Goal: Task Accomplishment & Management: Complete application form

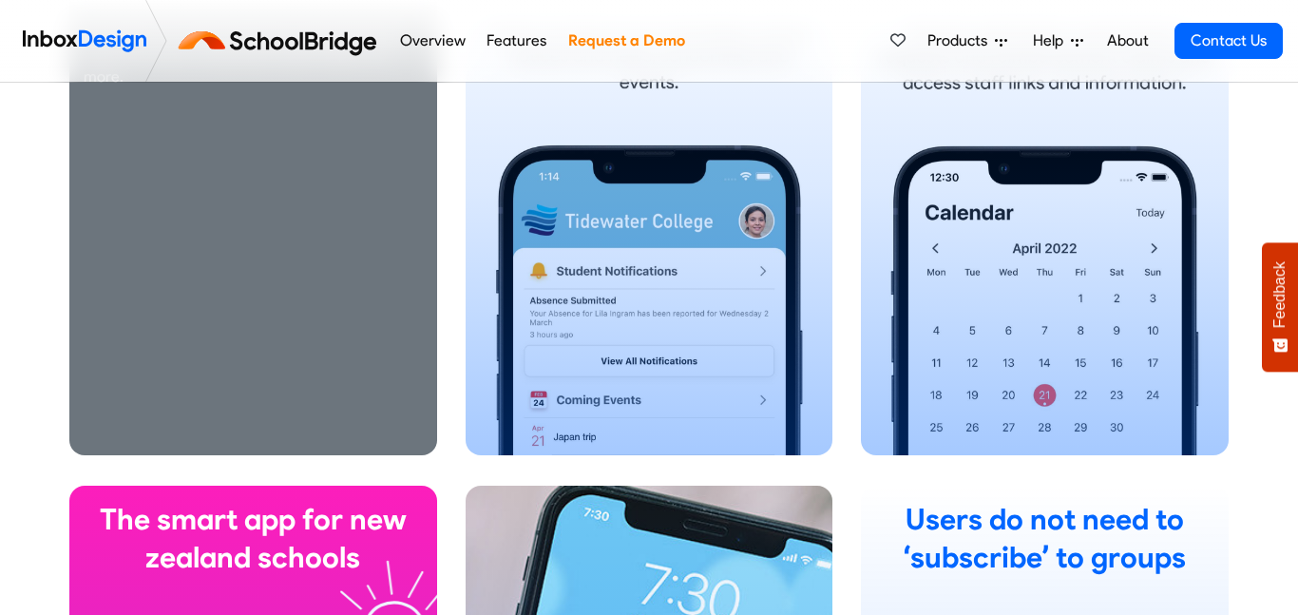
scroll to position [1397, 0]
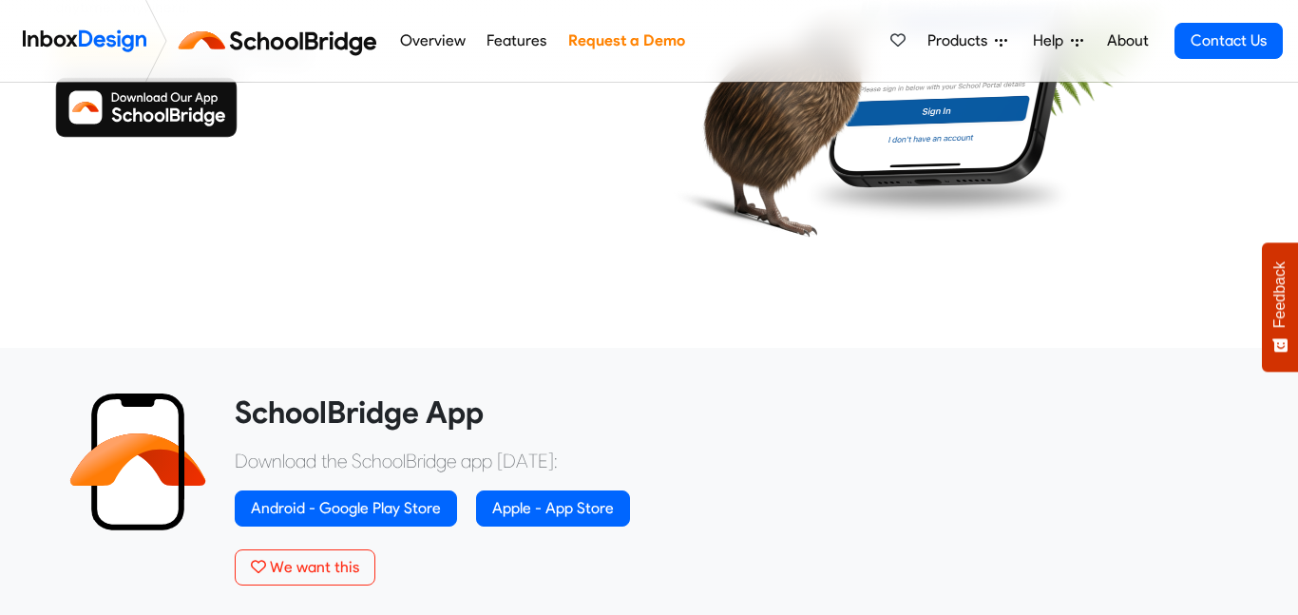
scroll to position [430, 0]
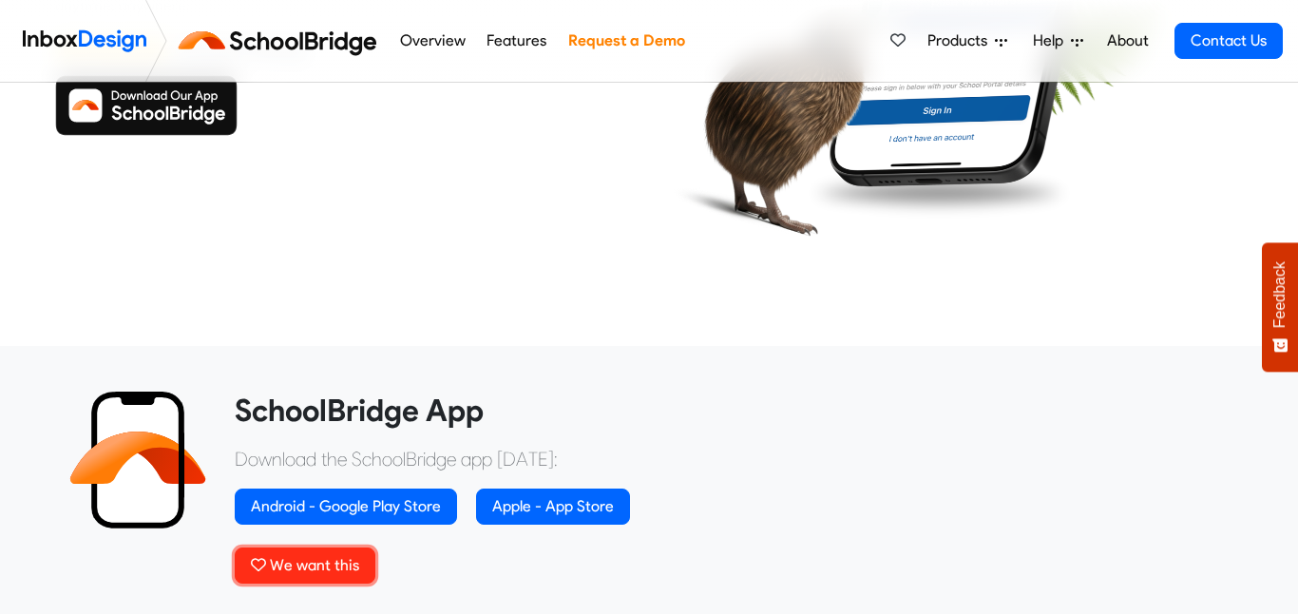
click at [351, 562] on span "We want this" at bounding box center [314, 565] width 89 height 18
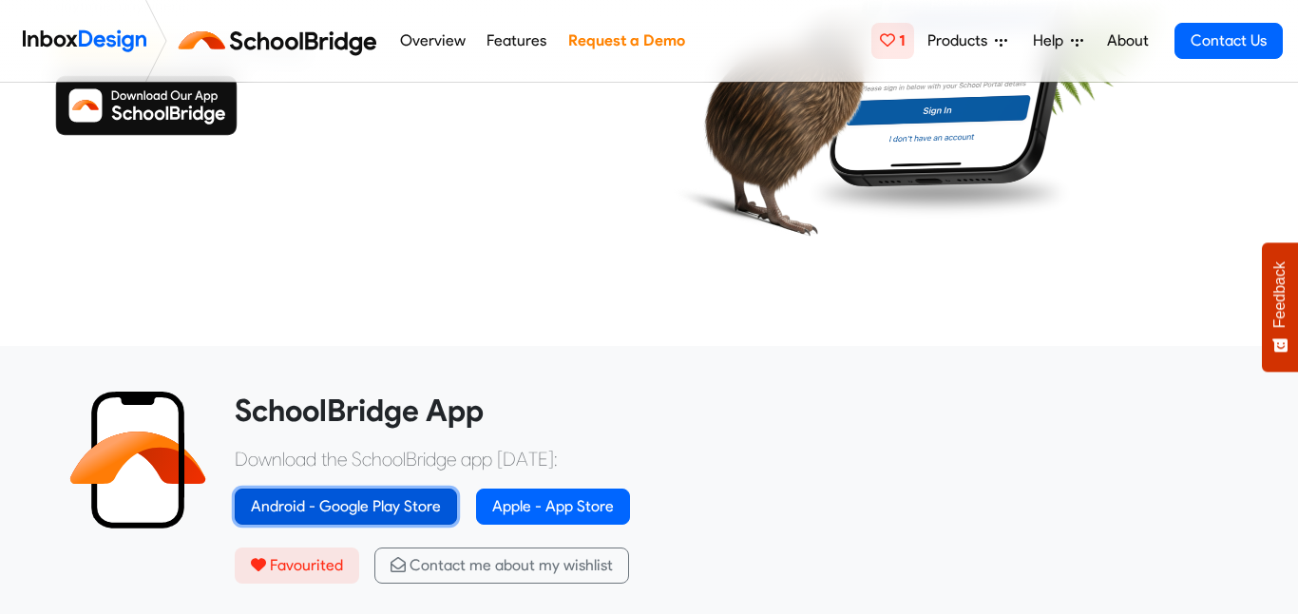
click at [410, 512] on link "Android - Google Play Store" at bounding box center [346, 506] width 222 height 36
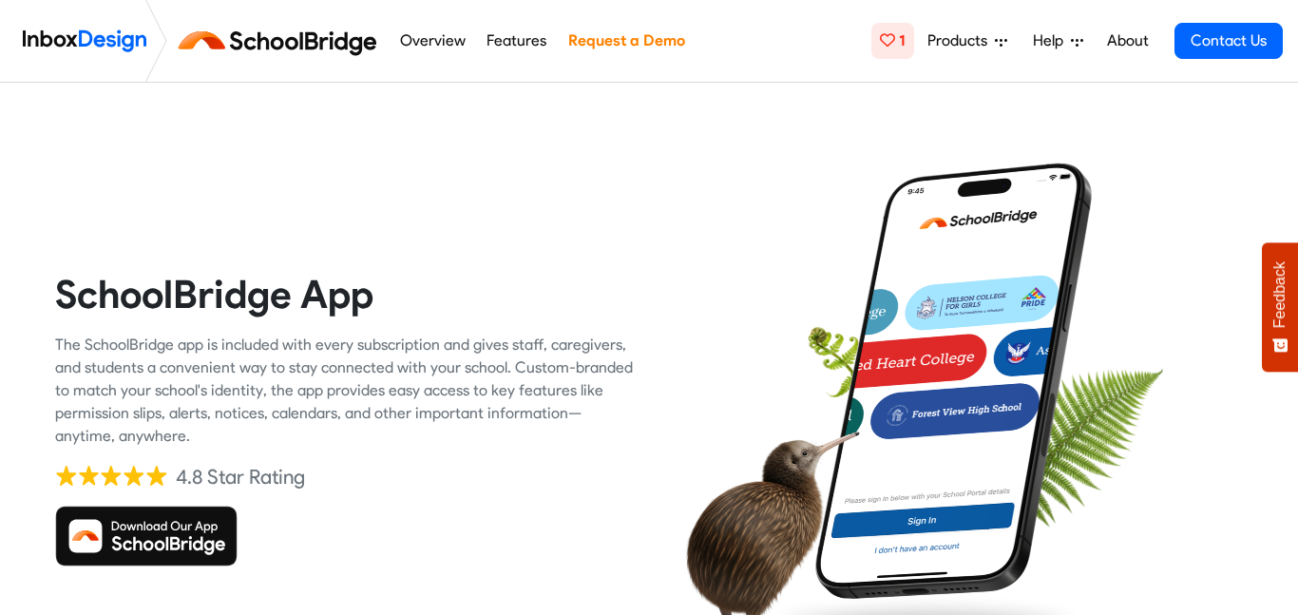
click at [448, 36] on link "Overview" at bounding box center [432, 41] width 76 height 38
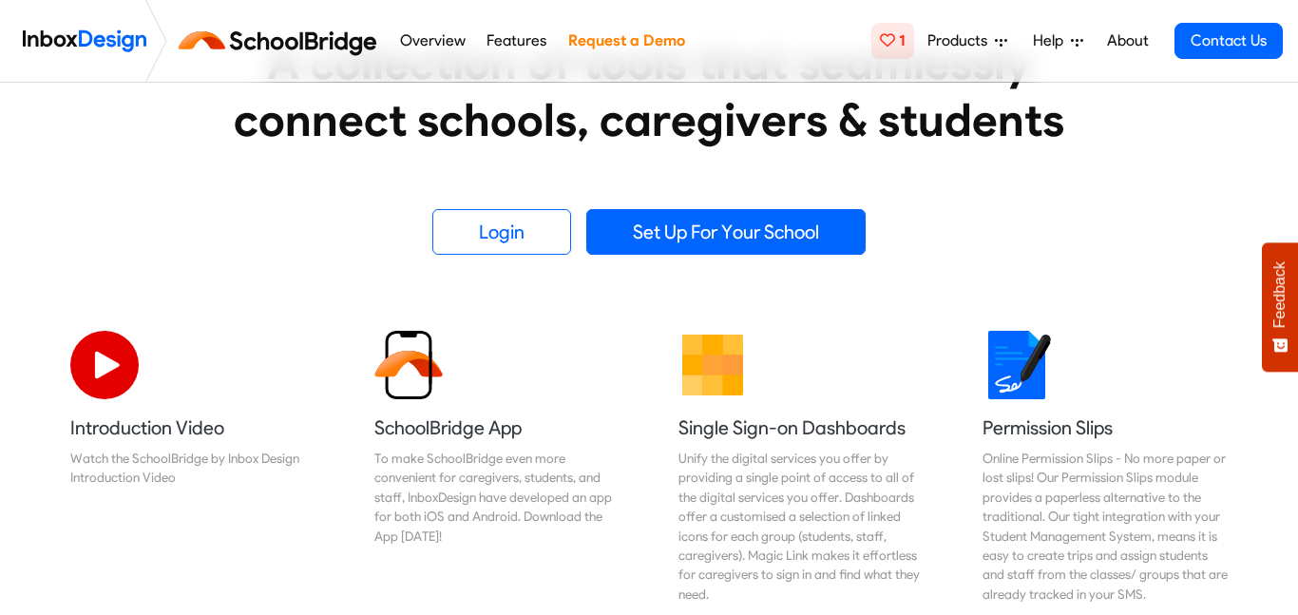
scroll to position [424, 0]
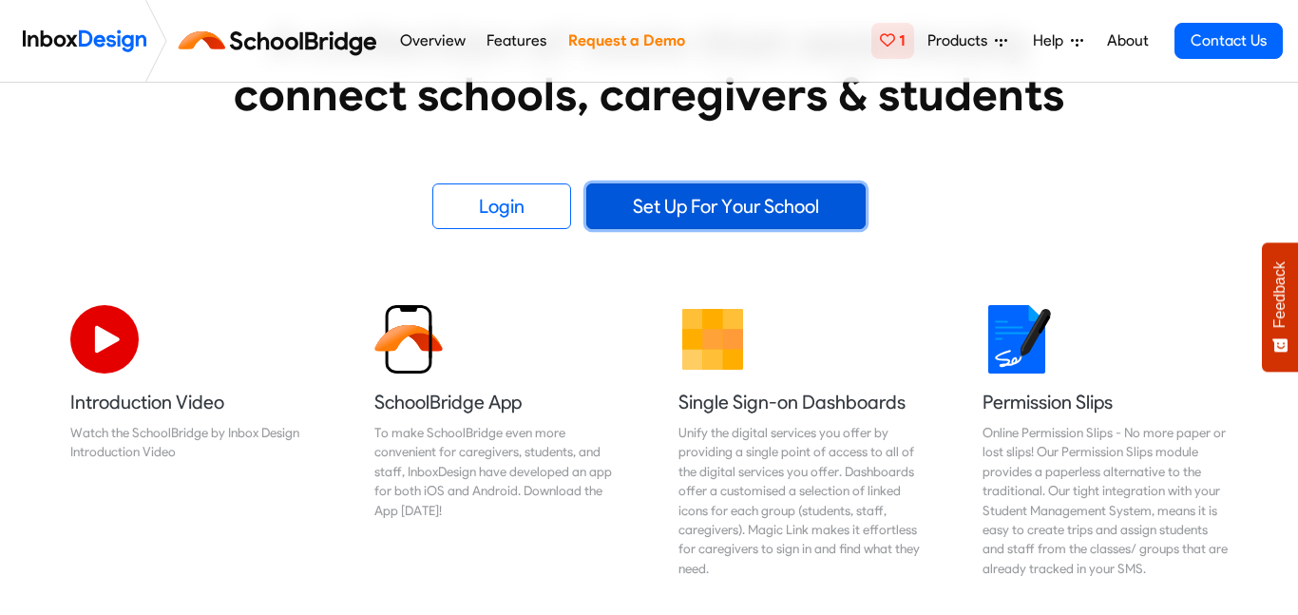
click at [681, 211] on link "Set Up For Your School" at bounding box center [725, 206] width 279 height 46
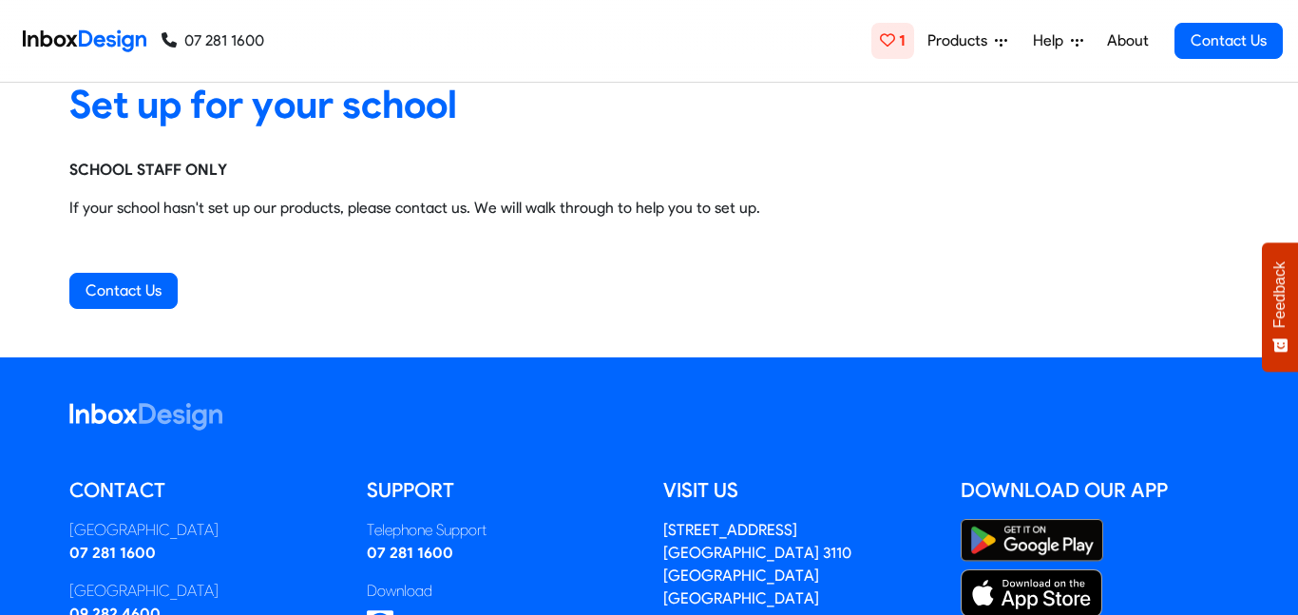
scroll to position [28, 0]
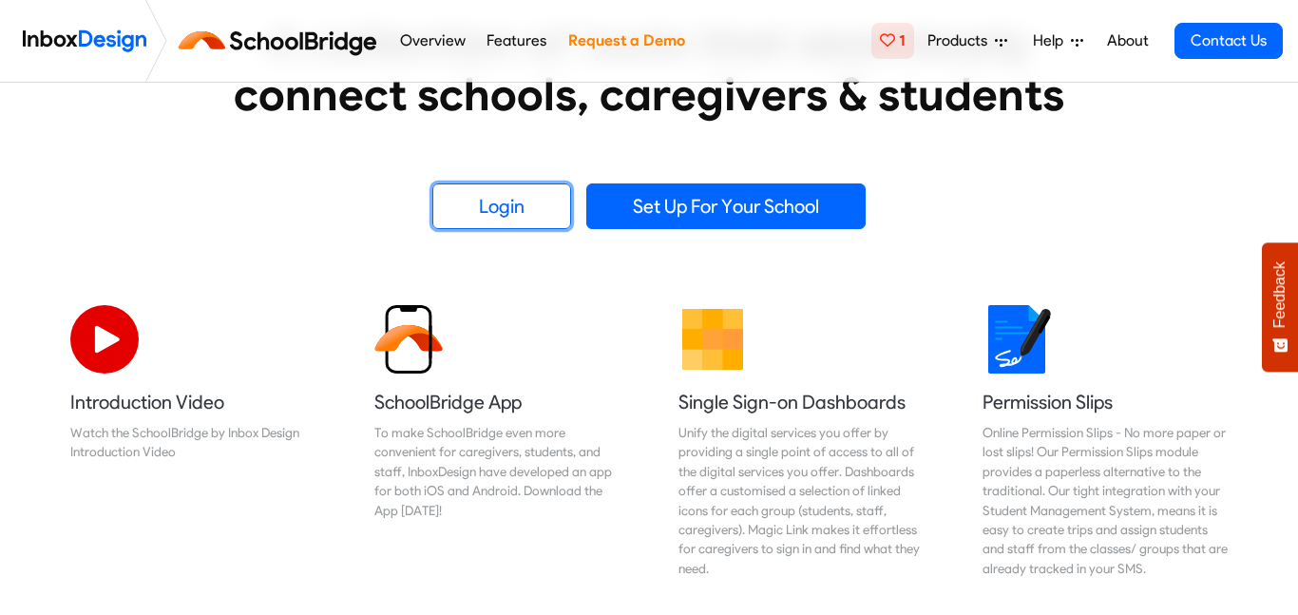
scroll to position [424, 0]
